Goal: Transaction & Acquisition: Purchase product/service

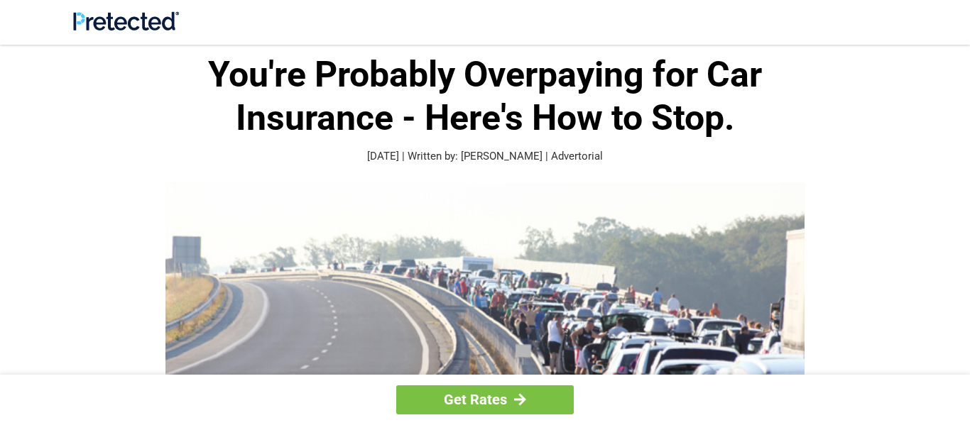
click at [474, 39] on header at bounding box center [485, 22] width 970 height 45
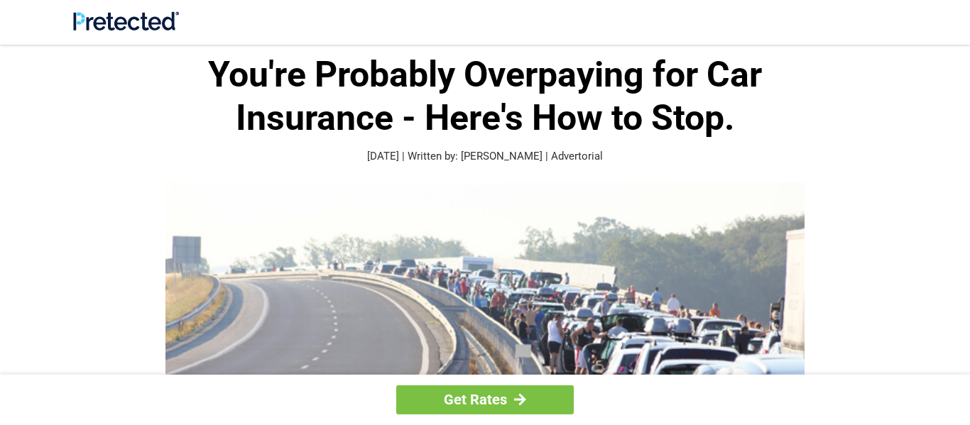
click at [474, 39] on header at bounding box center [485, 22] width 970 height 45
click at [436, 23] on div at bounding box center [485, 22] width 824 height 22
click at [456, 3] on header at bounding box center [485, 22] width 970 height 45
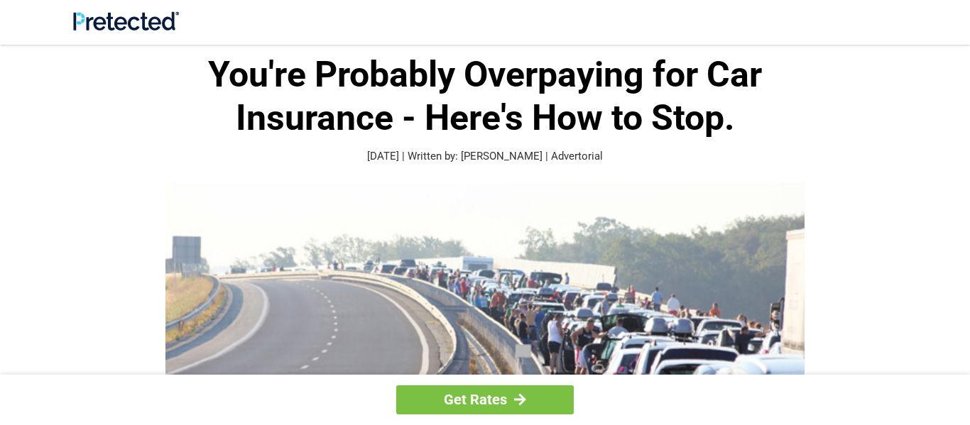
click at [456, 3] on header at bounding box center [485, 22] width 970 height 45
